Goal: Task Accomplishment & Management: Use online tool/utility

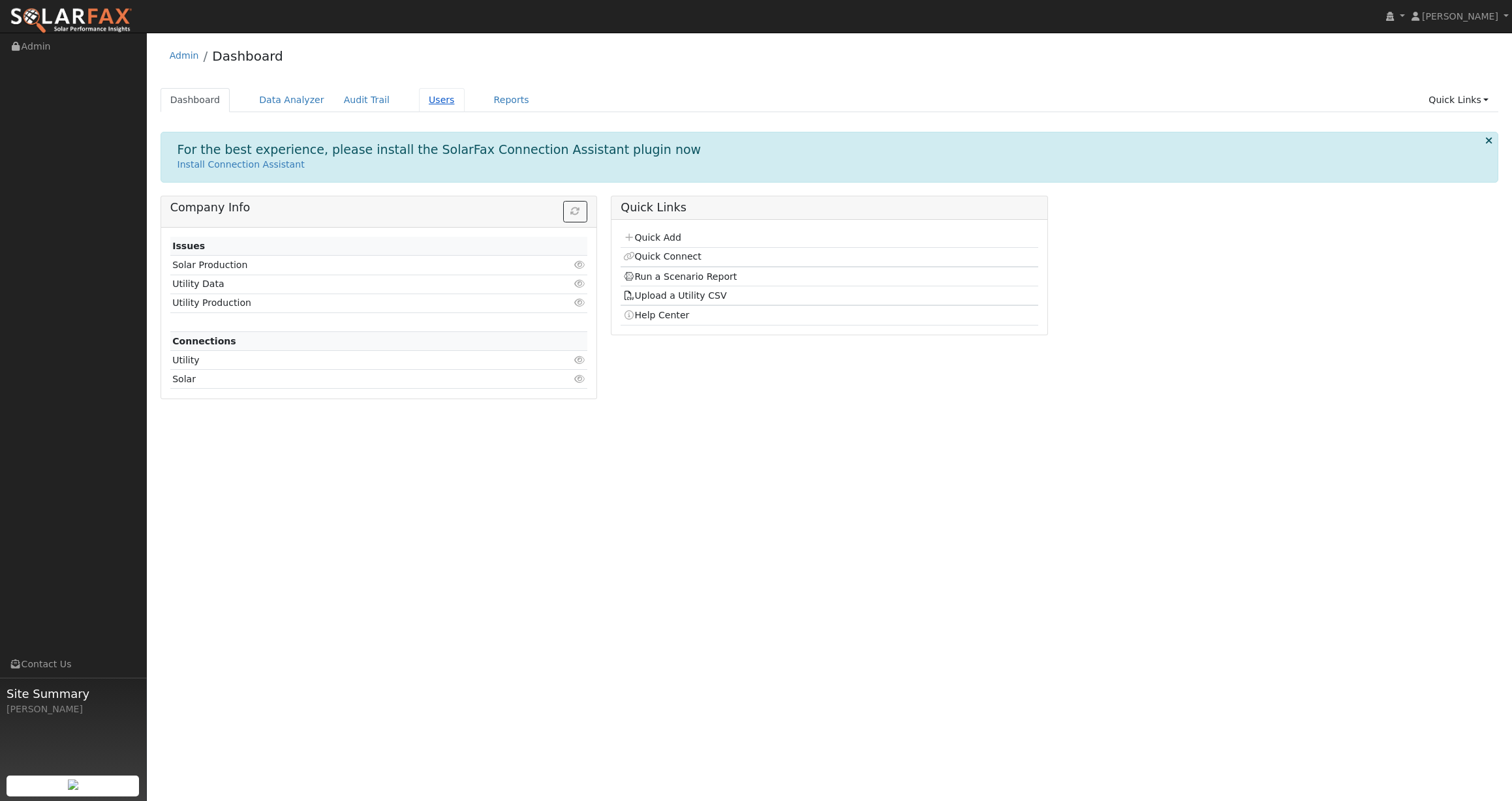
click at [432, 99] on link "Users" at bounding box center [441, 100] width 46 height 24
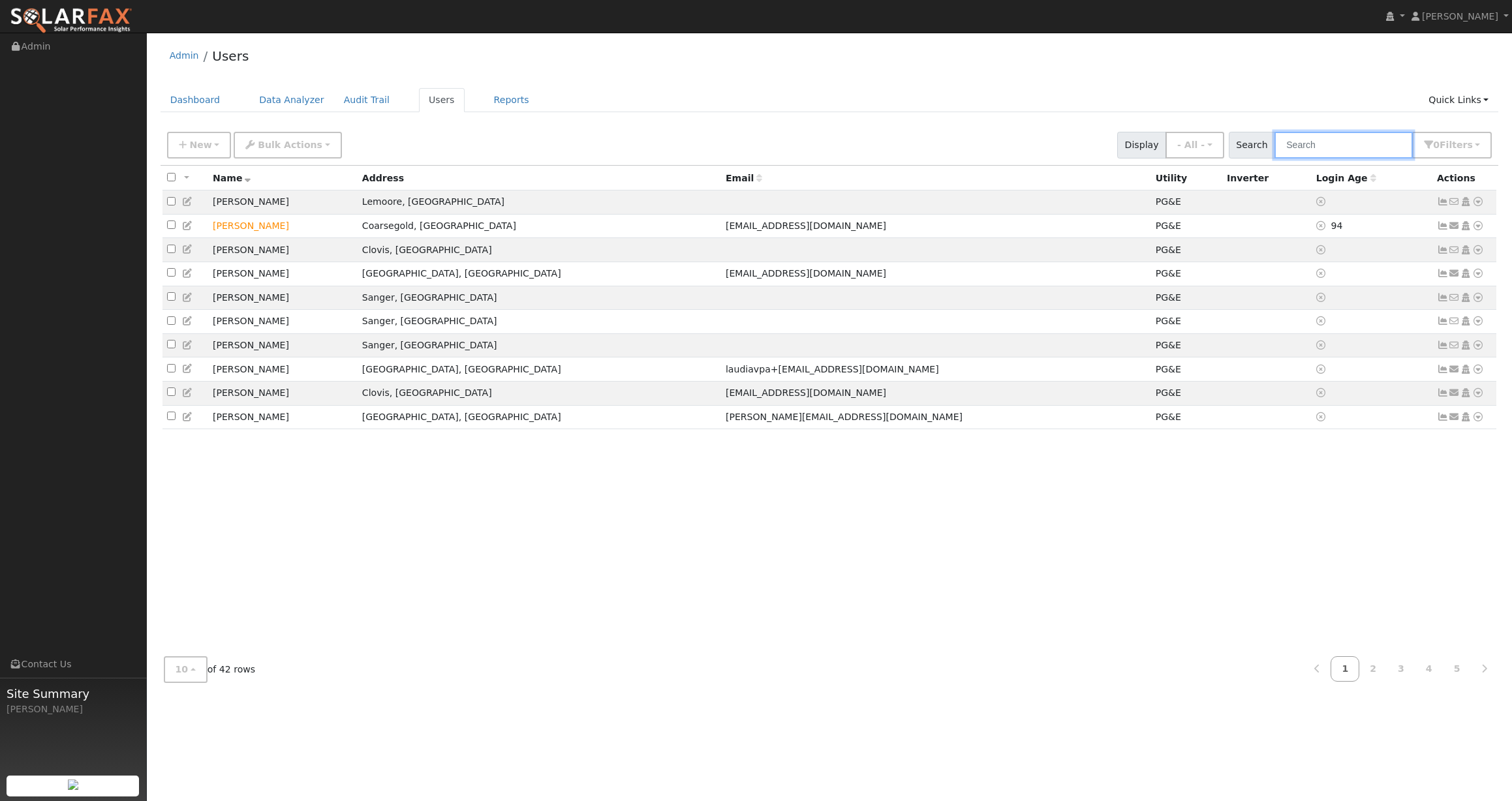
click at [1335, 139] on input "text" at bounding box center [1343, 145] width 138 height 26
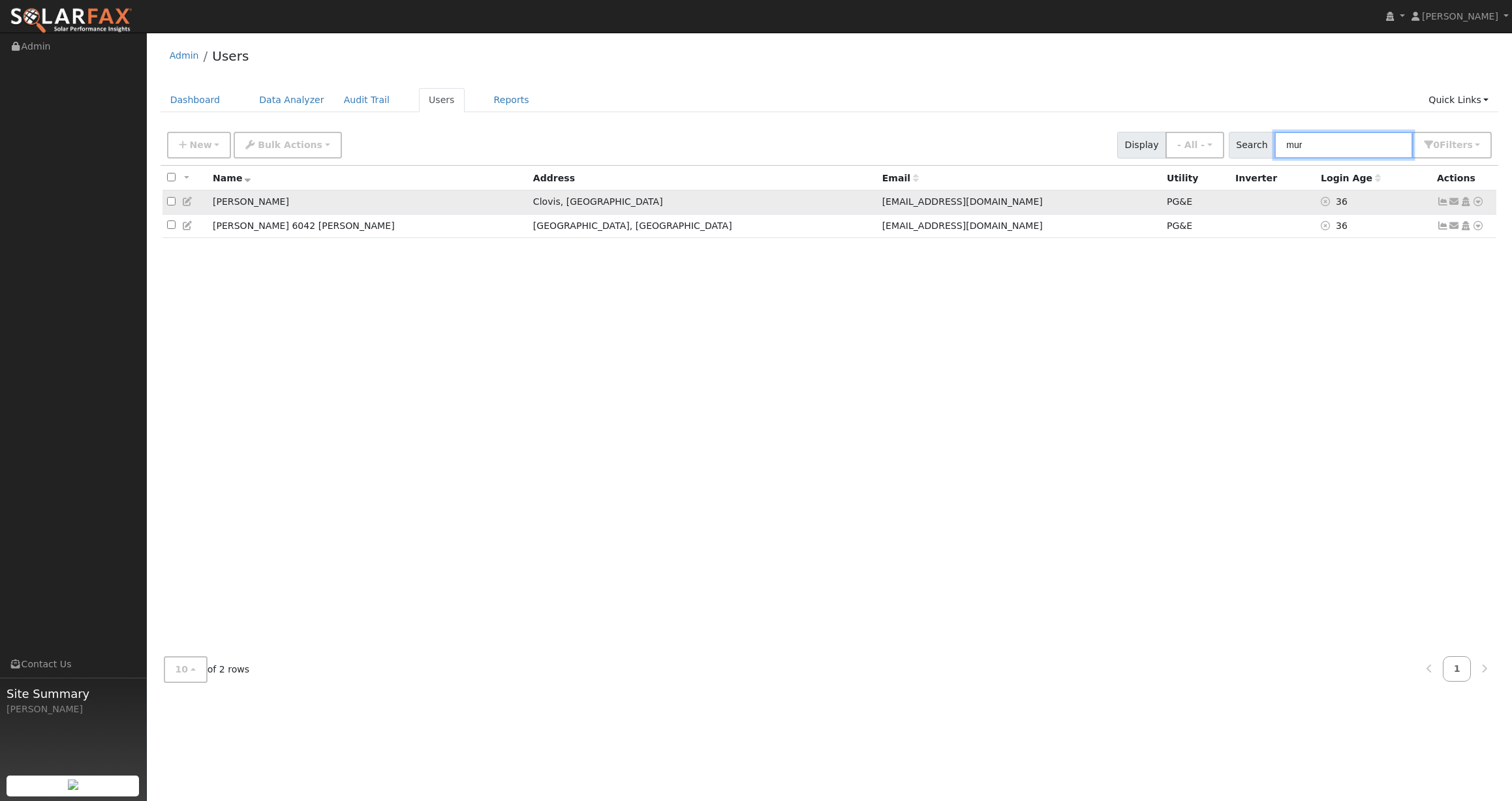
type input "mur"
click at [1162, 207] on td "PG&E" at bounding box center [1197, 202] width 69 height 24
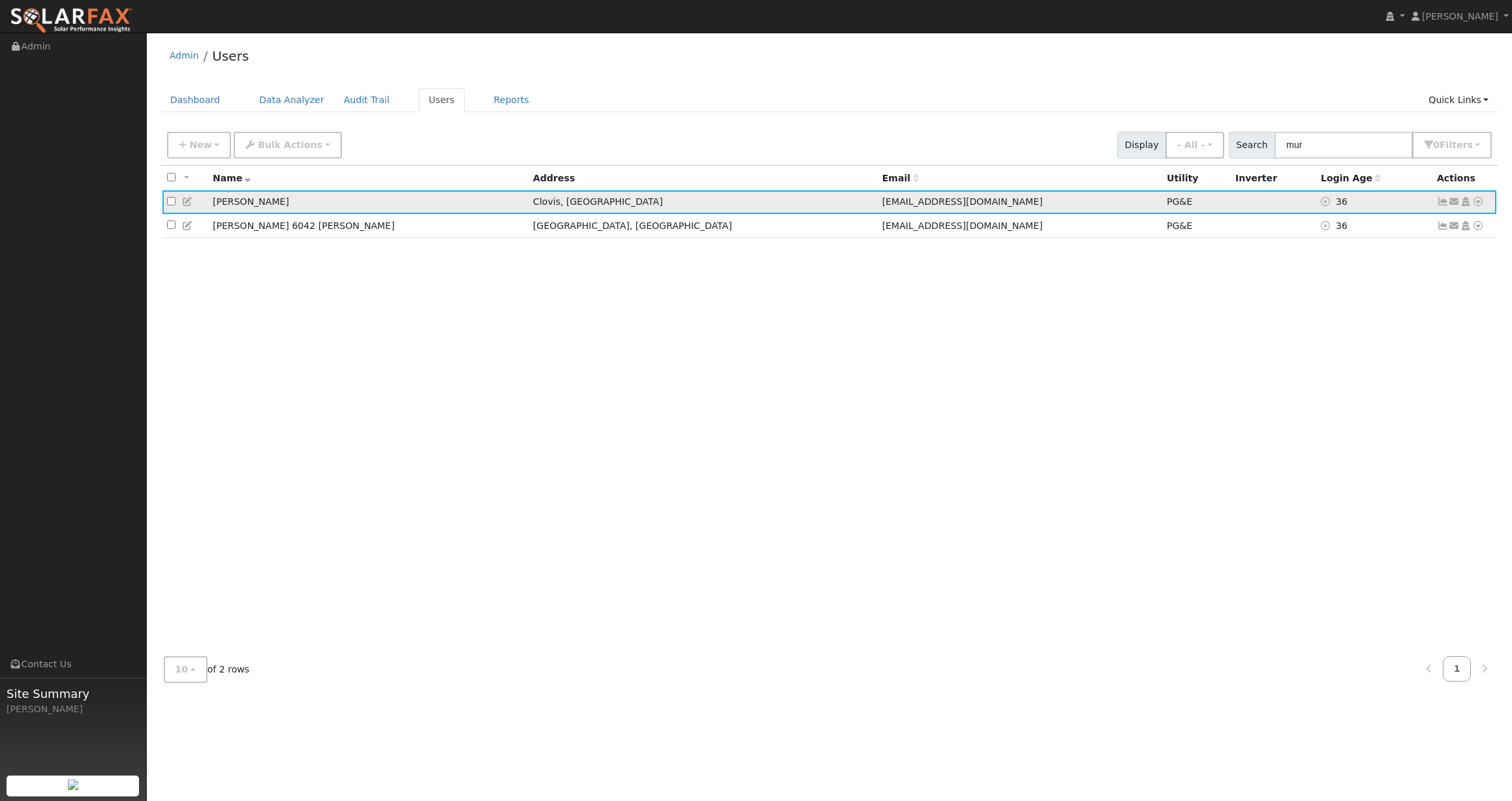
click at [1166, 206] on span "PG&E" at bounding box center [1179, 201] width 26 height 10
click at [1442, 199] on icon at bounding box center [1442, 201] width 12 height 9
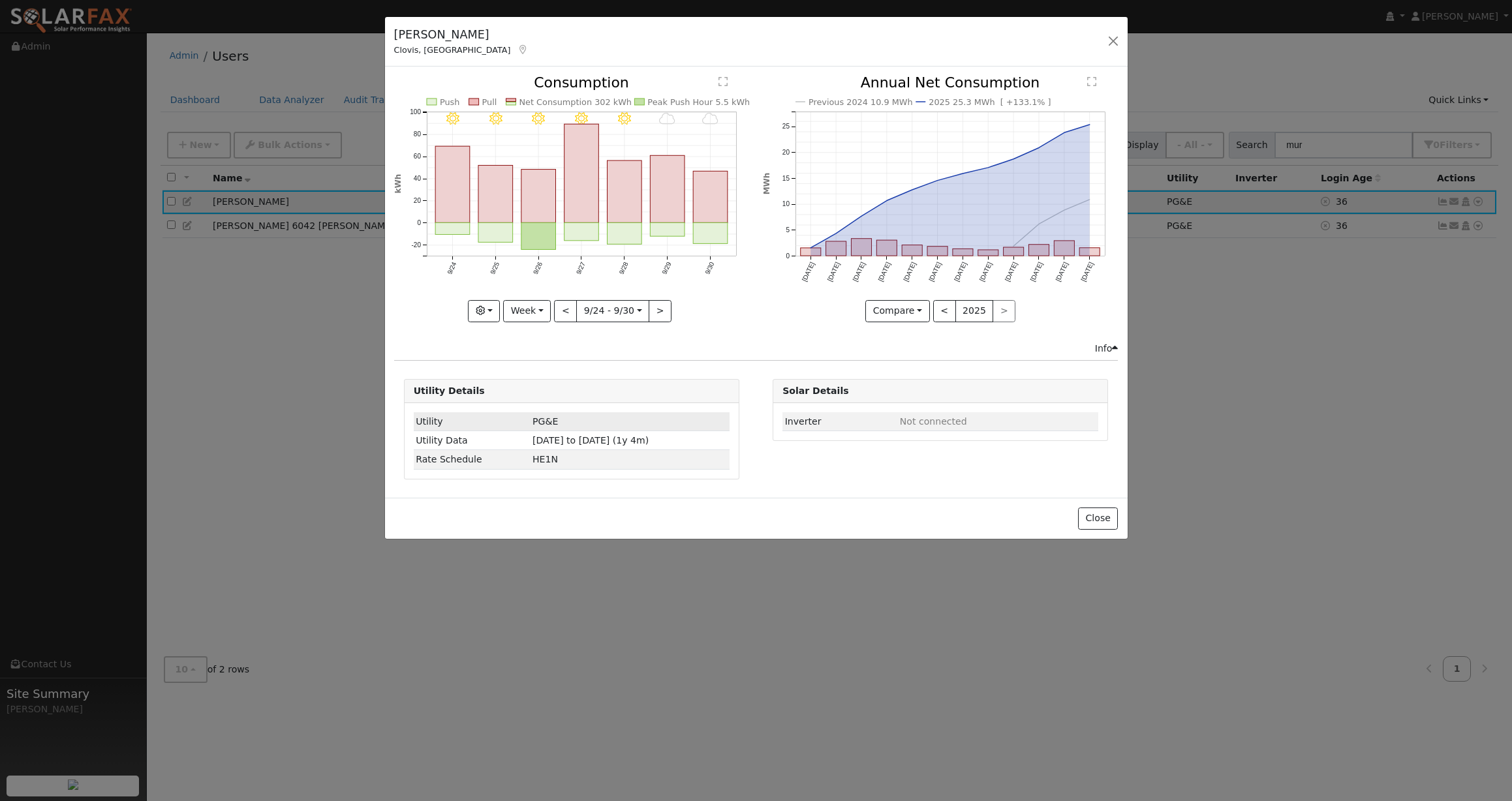
click at [549, 424] on td "PG&E" at bounding box center [630, 422] width 199 height 19
click at [532, 422] on span "PG&E" at bounding box center [545, 421] width 26 height 10
click at [1114, 39] on button "button" at bounding box center [1113, 41] width 18 height 18
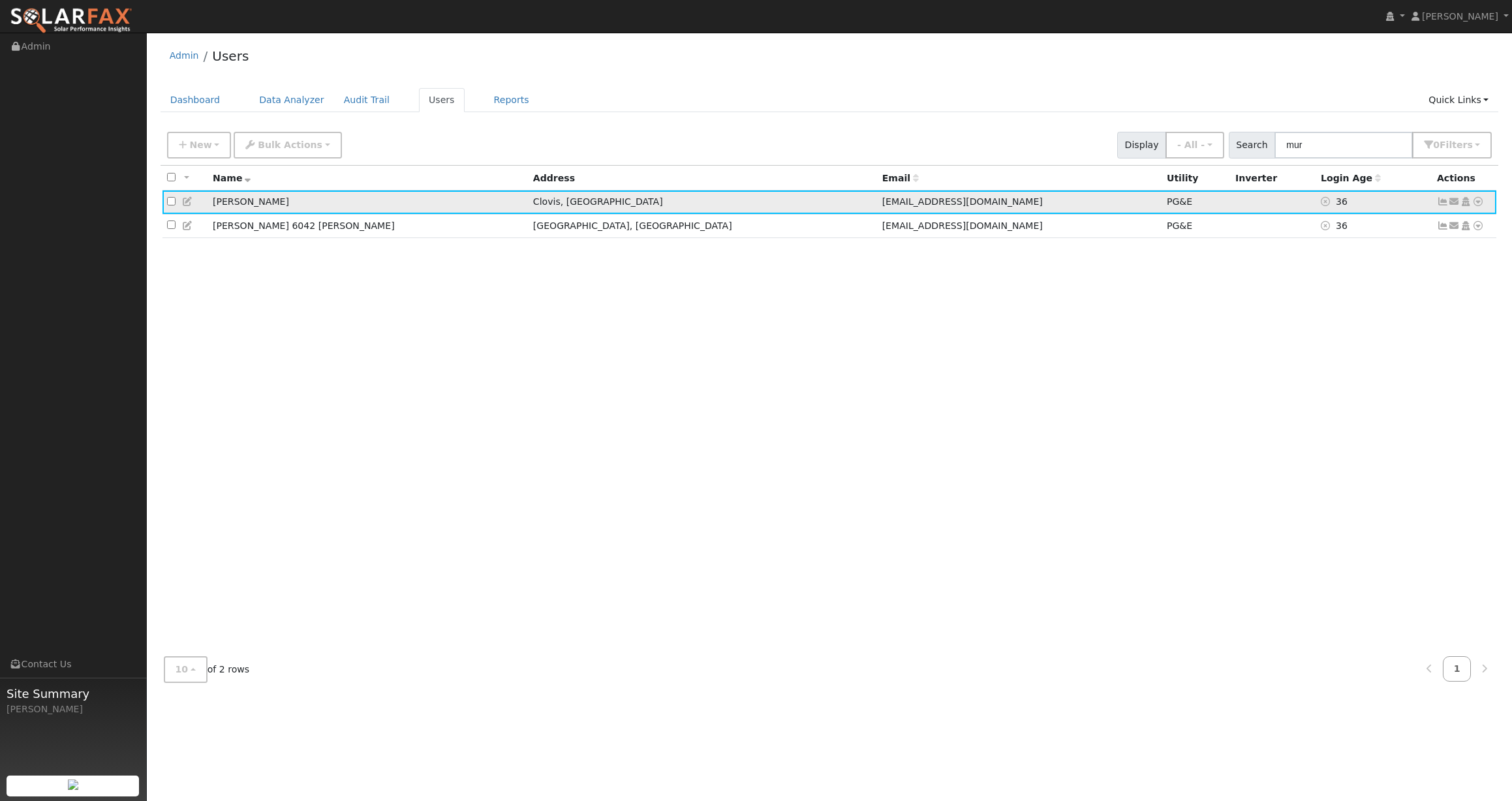
click at [1479, 202] on icon at bounding box center [1478, 201] width 12 height 9
click at [1434, 226] on link "Data Analyzer" at bounding box center [1435, 224] width 94 height 18
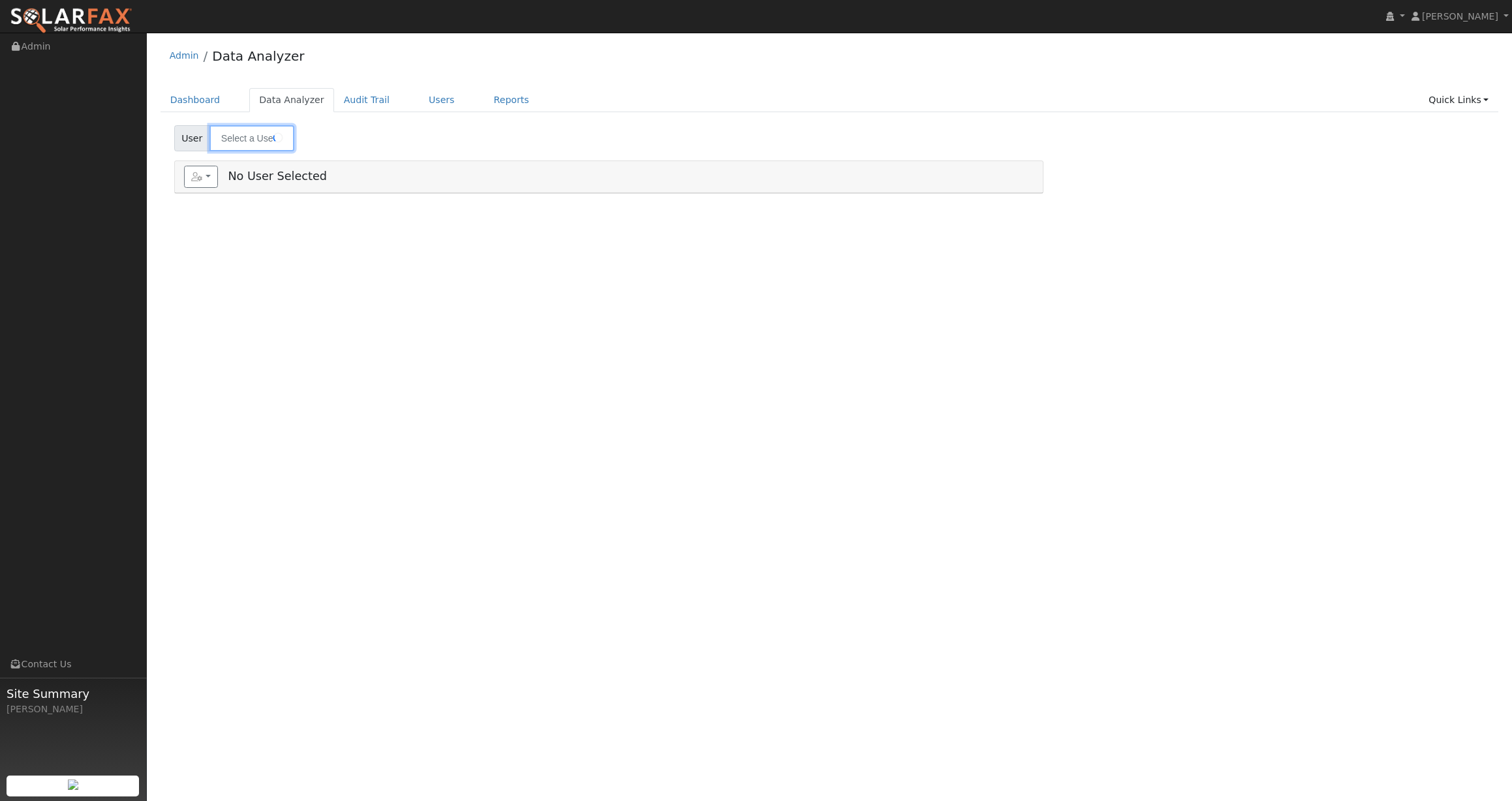
type input "Elyse Murphy"
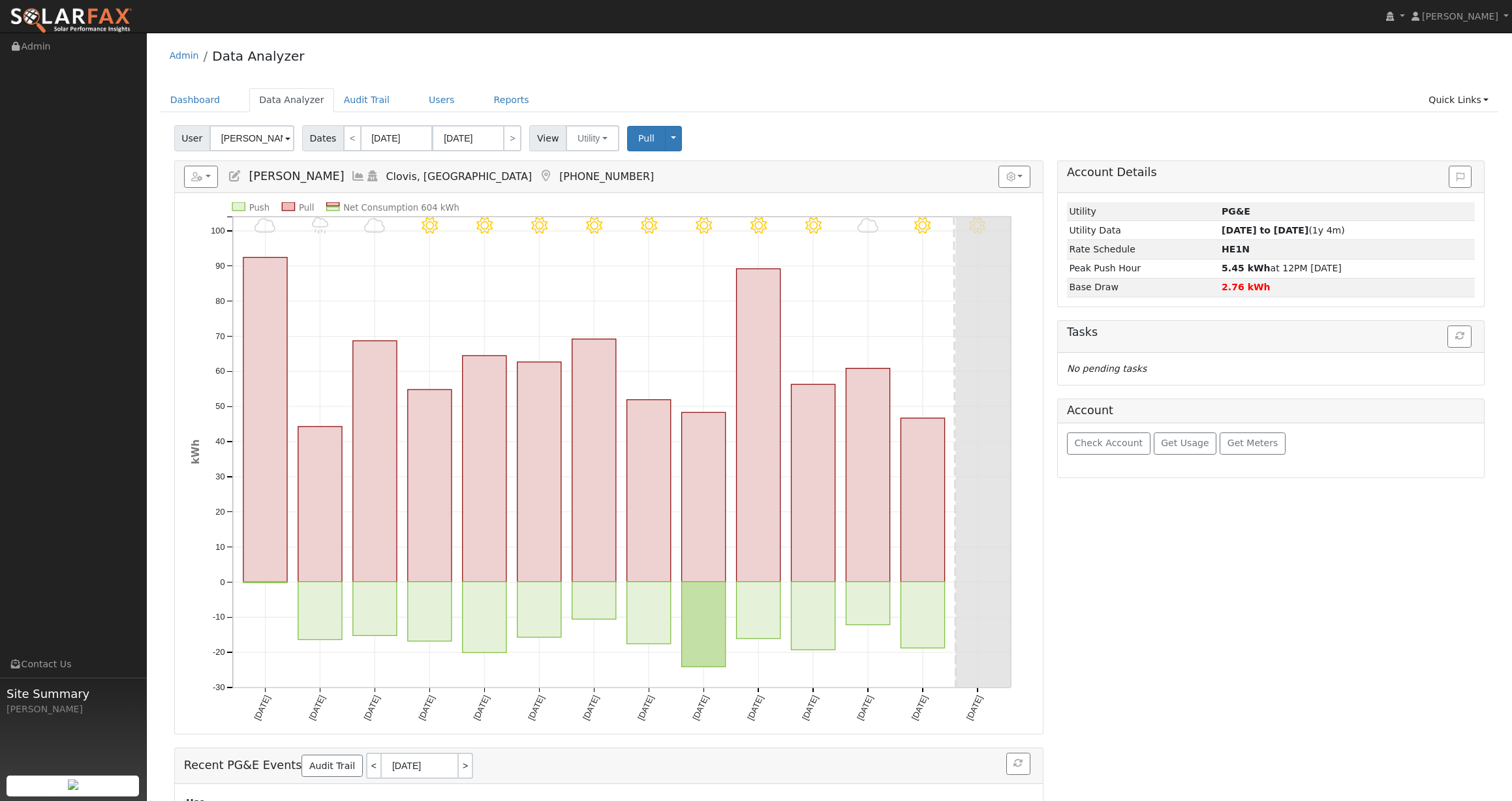
click at [1357, 496] on div "Account Details Issue History Date By Flag Comment Type No Issue History Loadin…" at bounding box center [1270, 519] width 442 height 718
click at [1227, 440] on span "Get Meters" at bounding box center [1253, 443] width 51 height 10
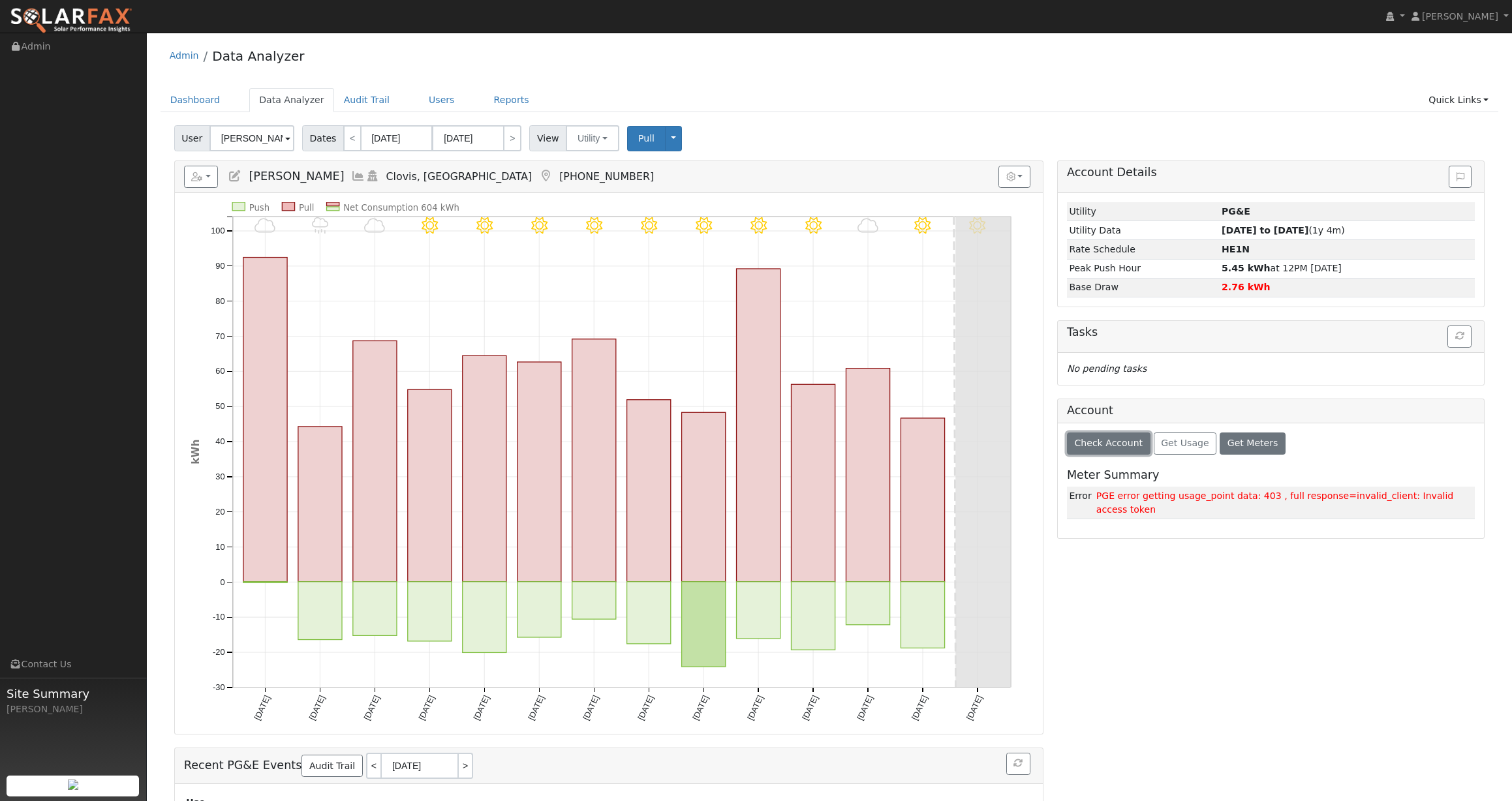
click at [1114, 449] on button "Check Account" at bounding box center [1109, 443] width 83 height 22
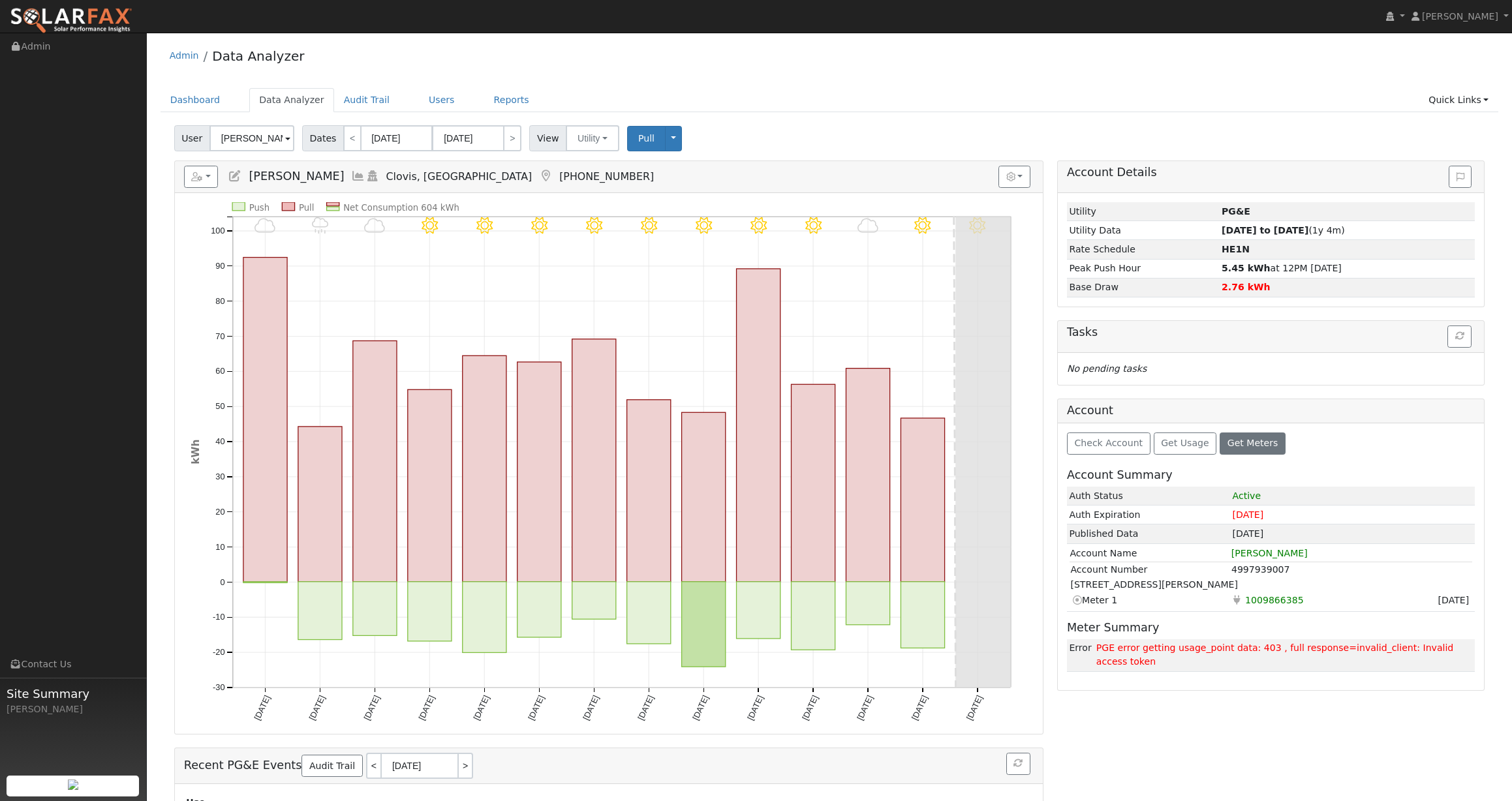
click at [1236, 599] on icon at bounding box center [1237, 599] width 12 height 14
